Goal: Complete application form

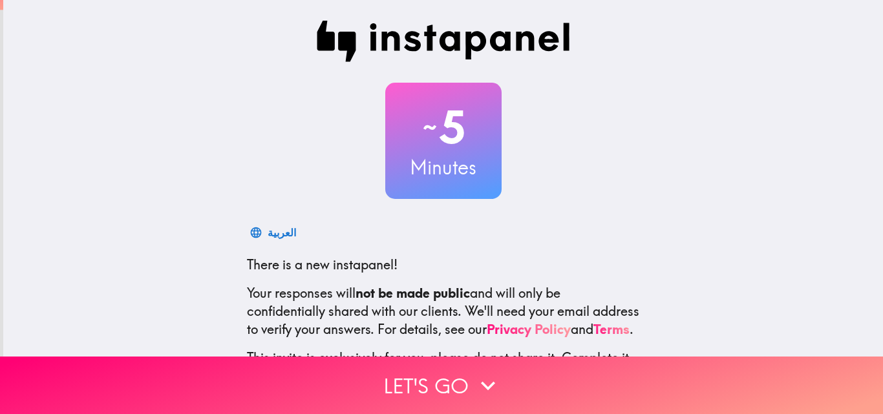
scroll to position [123, 0]
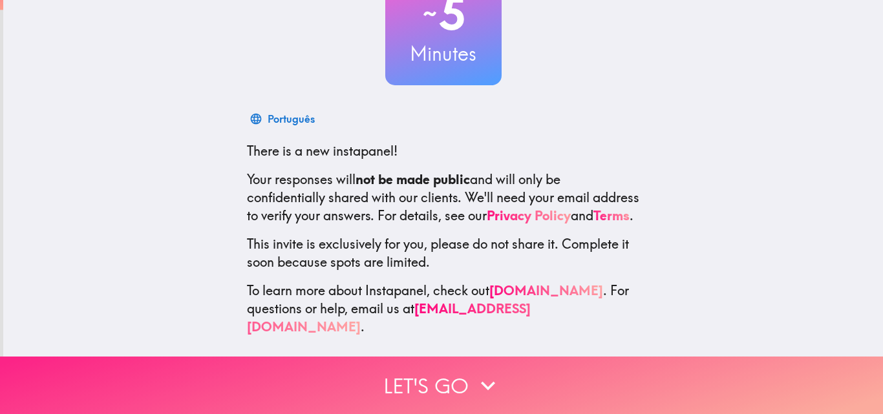
click at [423, 368] on button "Let's go" at bounding box center [441, 386] width 883 height 58
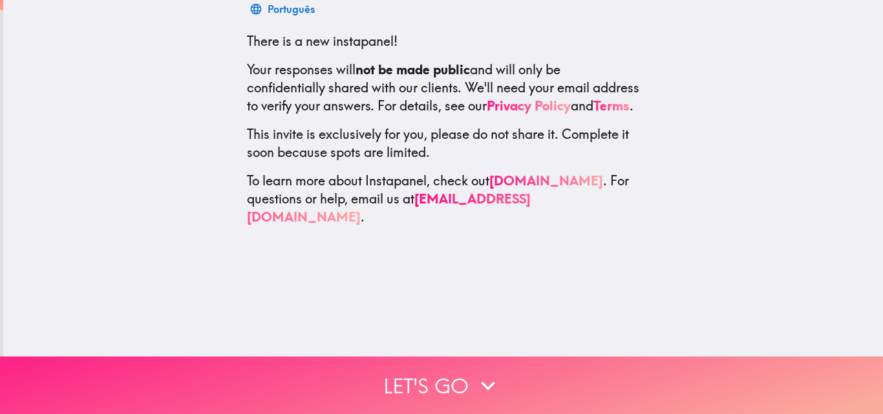
scroll to position [0, 0]
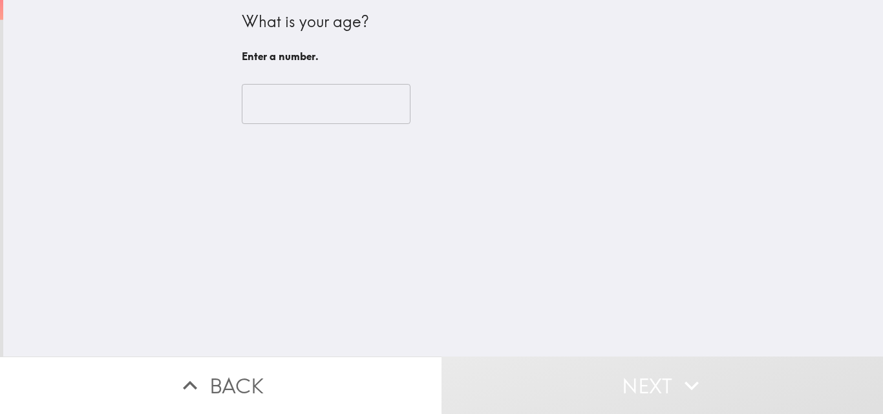
click at [279, 117] on input "number" at bounding box center [326, 104] width 169 height 40
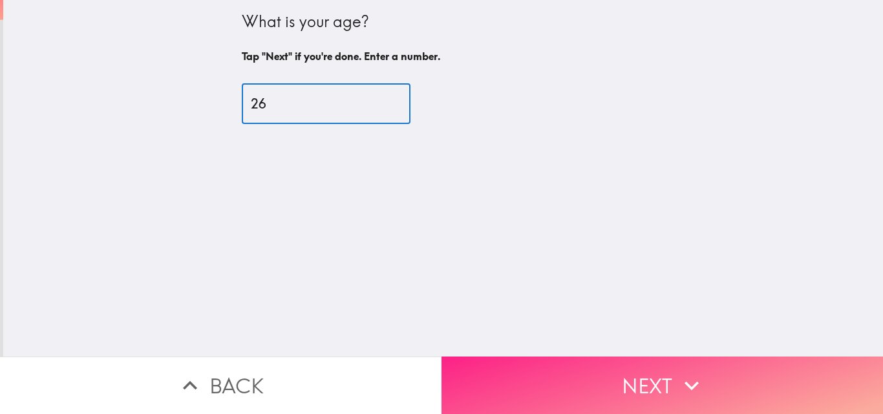
type input "26"
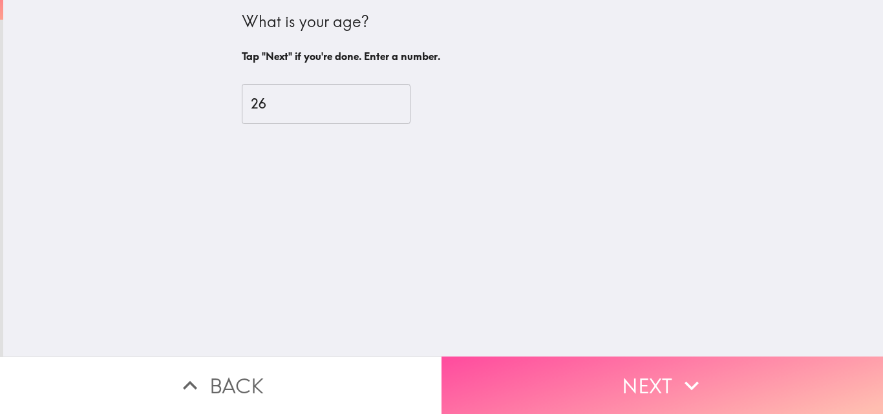
click at [580, 368] on button "Next" at bounding box center [661, 386] width 441 height 58
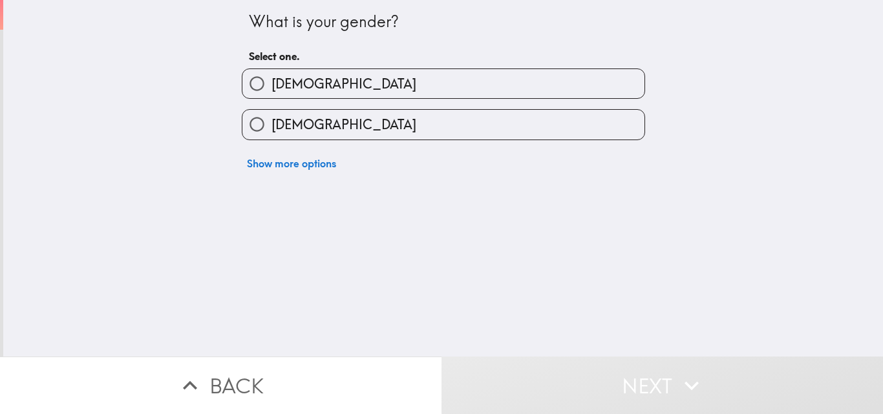
click at [282, 80] on span "[DEMOGRAPHIC_DATA]" at bounding box center [343, 84] width 145 height 18
click at [271, 80] on input "[DEMOGRAPHIC_DATA]" at bounding box center [256, 83] width 29 height 29
radio input "true"
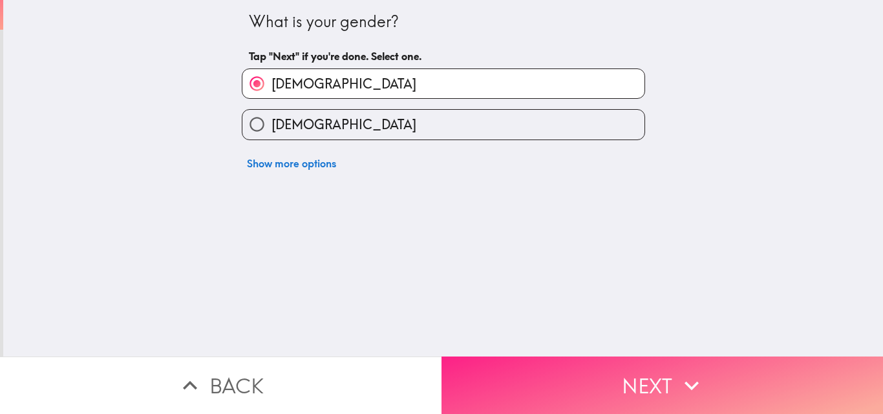
click at [568, 379] on button "Next" at bounding box center [661, 386] width 441 height 58
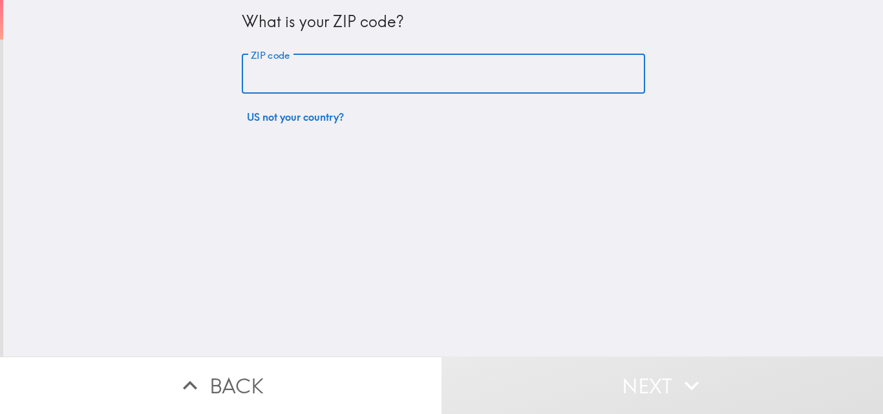
click at [332, 73] on input "ZIP code" at bounding box center [443, 74] width 403 height 40
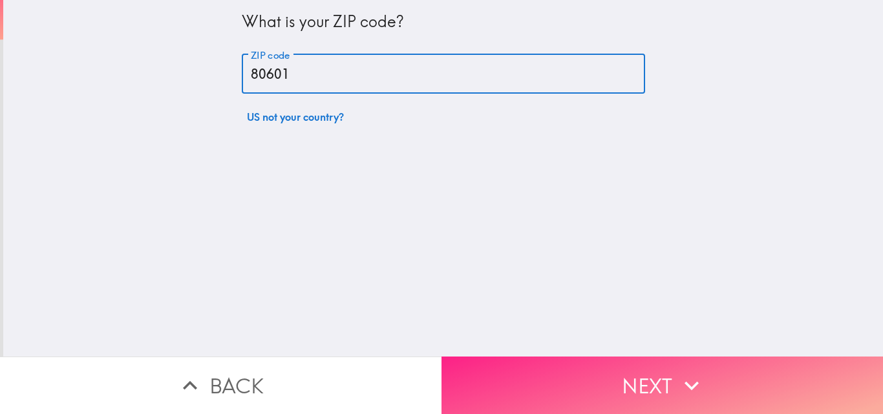
type input "80601"
click at [535, 370] on button "Next" at bounding box center [661, 386] width 441 height 58
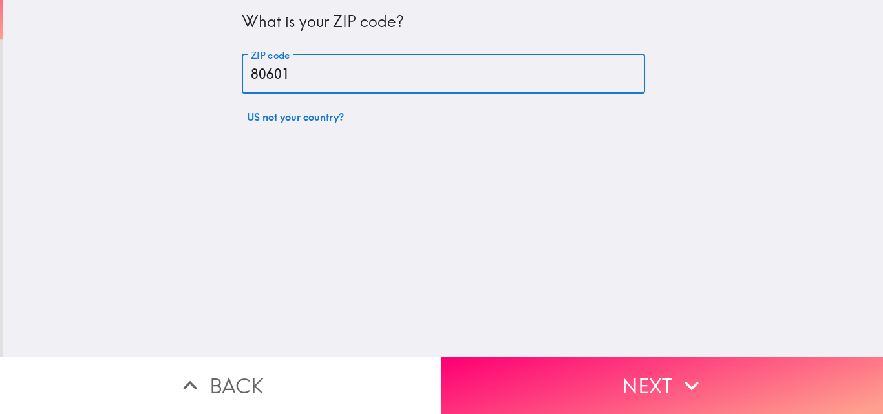
click at [535, 370] on div "Back Next" at bounding box center [441, 386] width 883 height 58
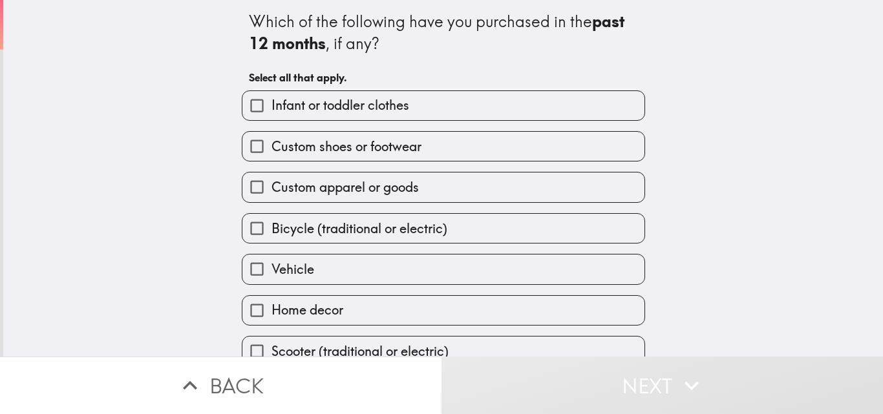
click at [367, 183] on span "Custom apparel or goods" at bounding box center [344, 187] width 147 height 18
click at [271, 183] on input "Custom apparel or goods" at bounding box center [256, 187] width 29 height 29
checkbox input "true"
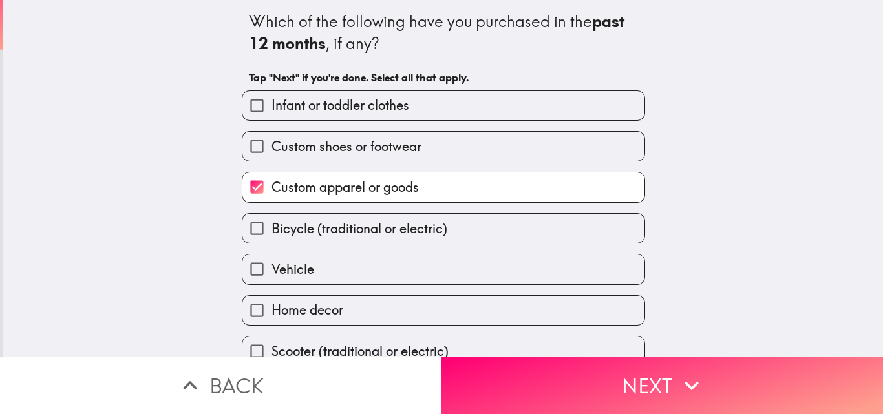
click at [327, 153] on span "Custom shoes or footwear" at bounding box center [346, 147] width 150 height 18
click at [271, 153] on input "Custom shoes or footwear" at bounding box center [256, 146] width 29 height 29
checkbox input "true"
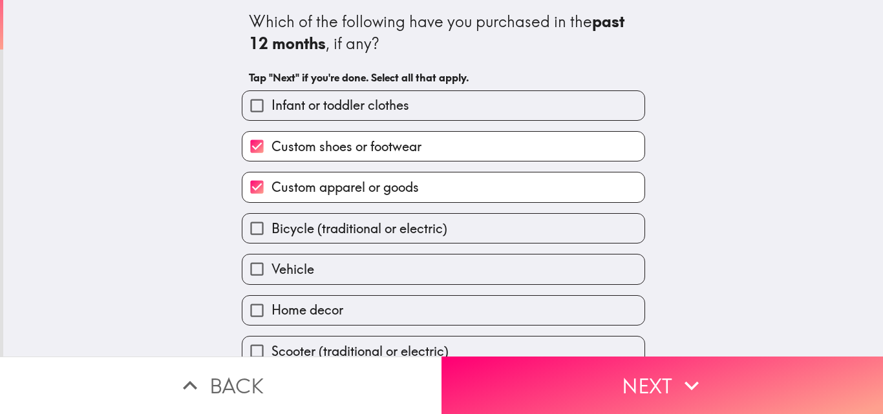
click at [342, 268] on label "Vehicle" at bounding box center [443, 269] width 402 height 29
click at [271, 268] on input "Vehicle" at bounding box center [256, 269] width 29 height 29
checkbox input "true"
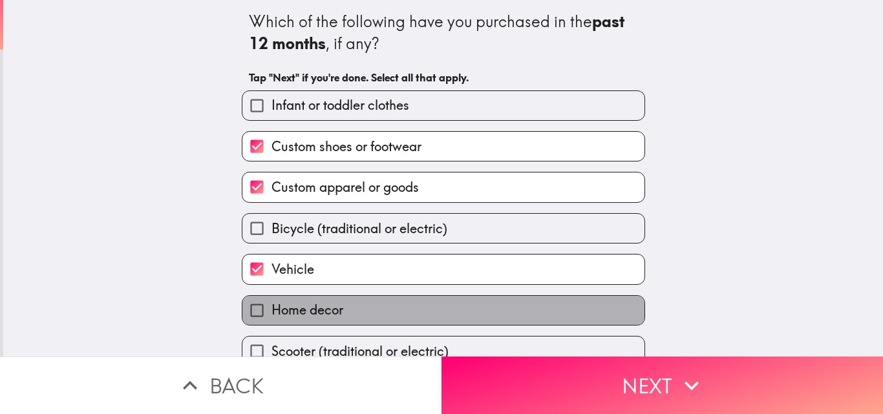
click at [319, 301] on span "Home decor" at bounding box center [307, 310] width 72 height 18
click at [271, 301] on input "Home decor" at bounding box center [256, 310] width 29 height 29
checkbox input "true"
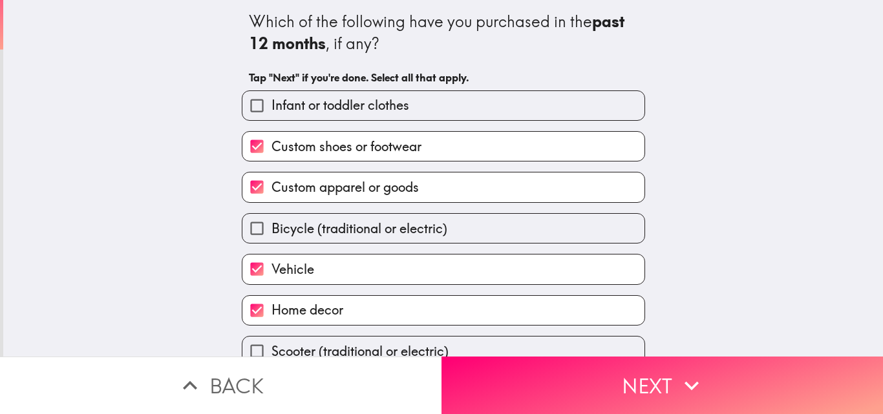
click at [338, 211] on div "Bicycle (traditional or electric)" at bounding box center [438, 223] width 414 height 41
click at [339, 225] on span "Bicycle (traditional or electric)" at bounding box center [359, 229] width 176 height 18
click at [271, 225] on input "Bicycle (traditional or electric)" at bounding box center [256, 228] width 29 height 29
checkbox input "true"
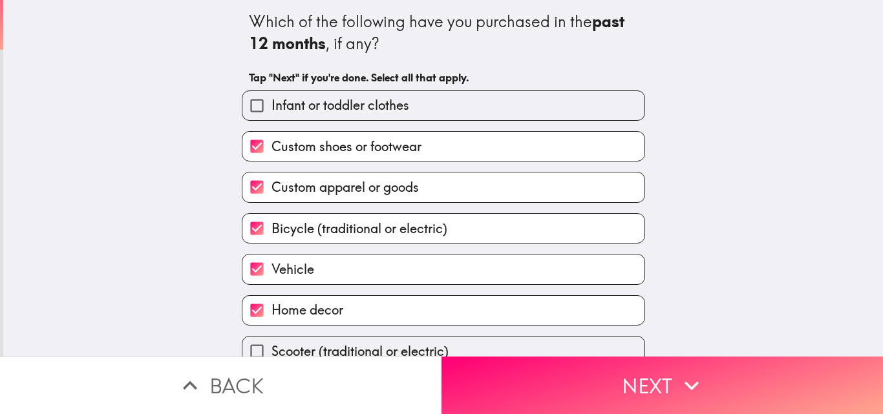
scroll to position [61, 0]
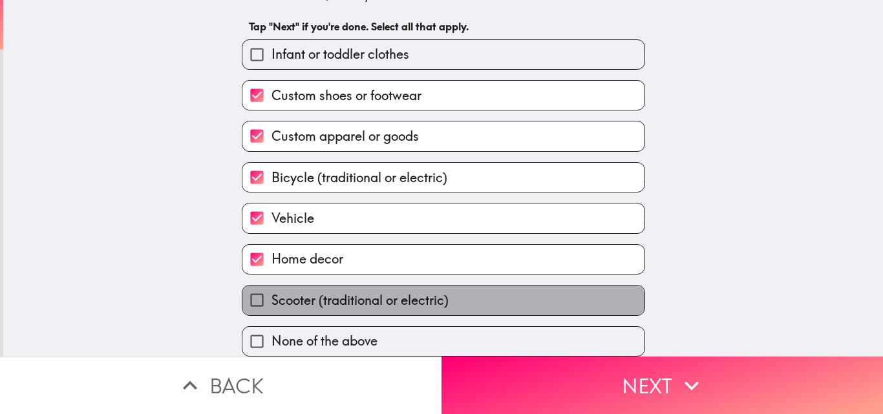
click at [488, 286] on label "Scooter (traditional or electric)" at bounding box center [443, 300] width 402 height 29
click at [271, 286] on input "Scooter (traditional or electric)" at bounding box center [256, 300] width 29 height 29
checkbox input "true"
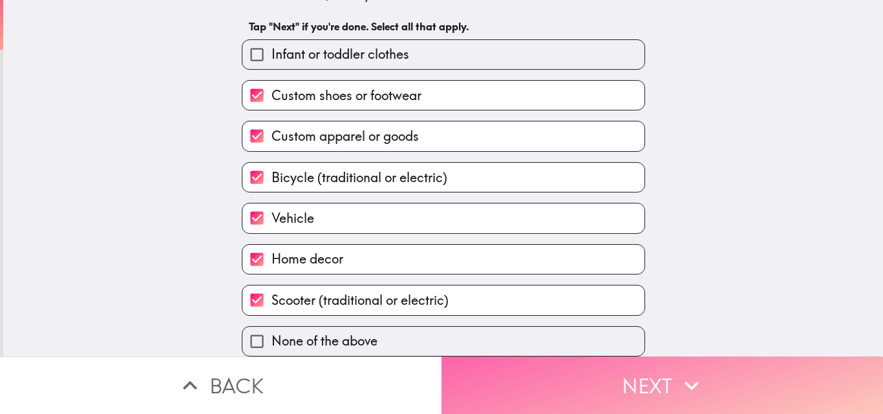
click at [590, 377] on button "Next" at bounding box center [661, 386] width 441 height 58
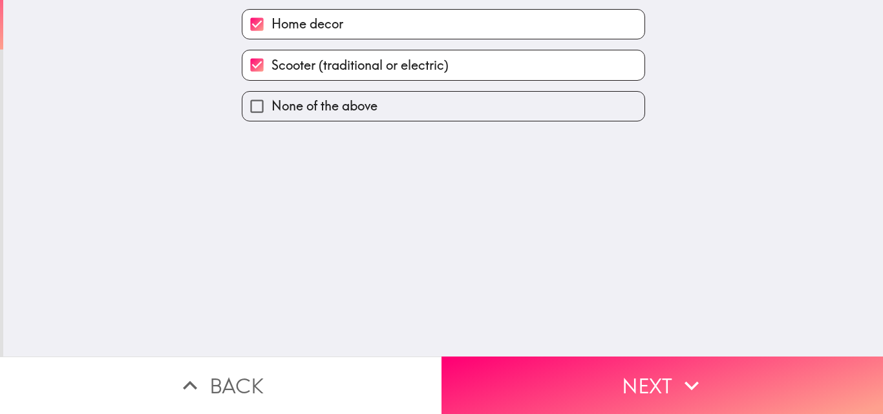
scroll to position [0, 0]
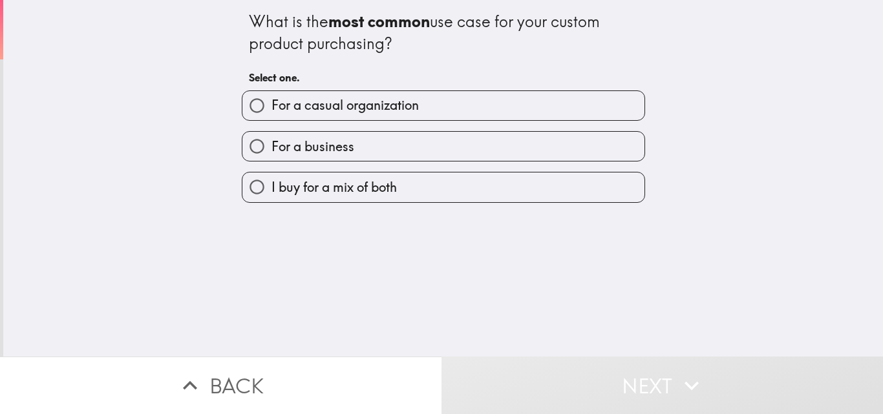
click at [583, 161] on label "For a business" at bounding box center [443, 146] width 402 height 29
click at [271, 161] on input "For a business" at bounding box center [256, 146] width 29 height 29
radio input "true"
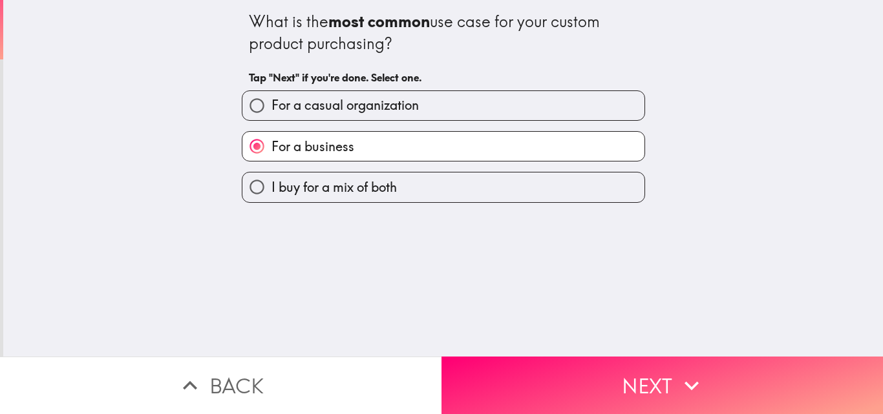
click at [498, 185] on label "I buy for a mix of both" at bounding box center [443, 187] width 402 height 29
click at [271, 185] on input "I buy for a mix of both" at bounding box center [256, 187] width 29 height 29
radio input "true"
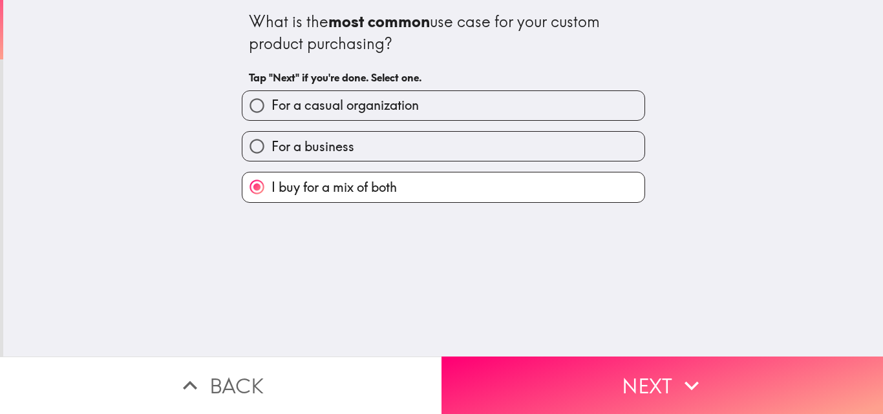
click at [599, 366] on button "Next" at bounding box center [661, 386] width 441 height 58
